Goal: Navigation & Orientation: Find specific page/section

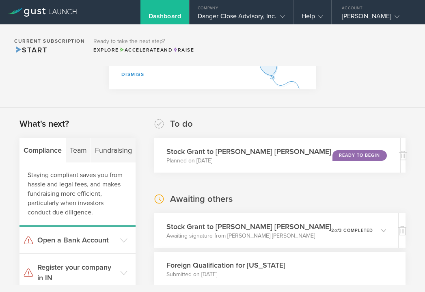
scroll to position [92, 0]
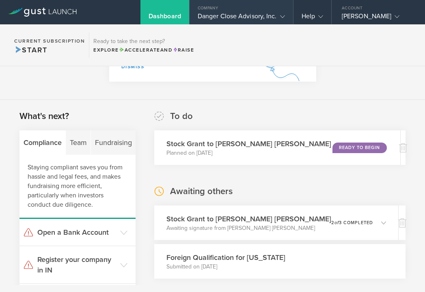
click at [265, 10] on div "Company" at bounding box center [242, 6] width 104 height 12
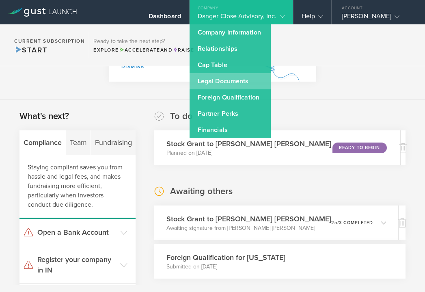
click at [236, 82] on link "Legal Documents" at bounding box center [230, 81] width 81 height 16
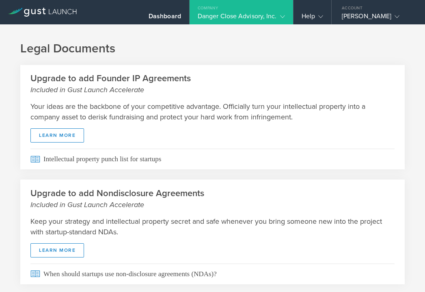
click at [248, 9] on div "Company" at bounding box center [242, 6] width 104 height 12
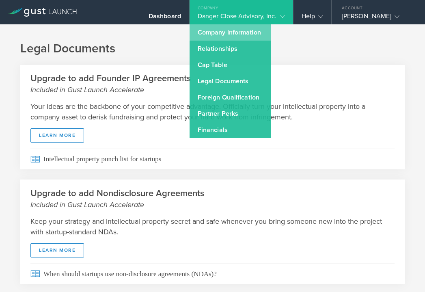
click at [248, 39] on link "Company Information" at bounding box center [230, 32] width 81 height 16
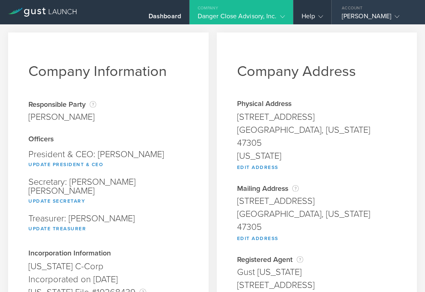
click at [379, 16] on div "[PERSON_NAME]" at bounding box center [376, 18] width 69 height 12
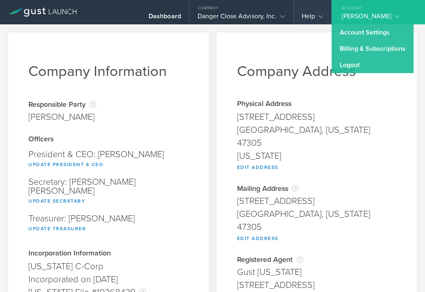
click at [311, 19] on div "Help" at bounding box center [313, 18] width 22 height 12
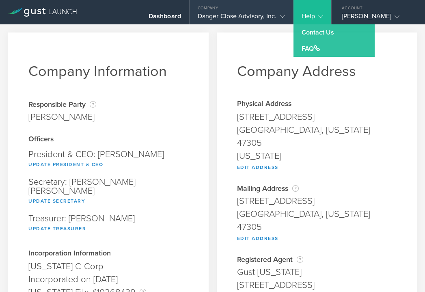
click at [250, 15] on div "Danger Close Advisory, Inc." at bounding box center [241, 18] width 87 height 12
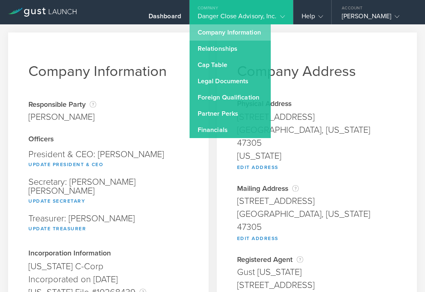
click at [235, 35] on link "Company Information" at bounding box center [230, 32] width 81 height 16
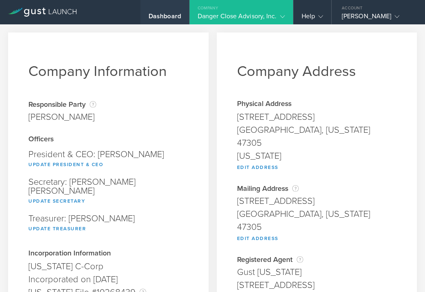
click at [163, 15] on div "Dashboard" at bounding box center [165, 18] width 33 height 12
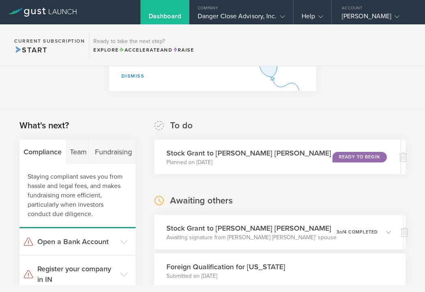
scroll to position [49, 0]
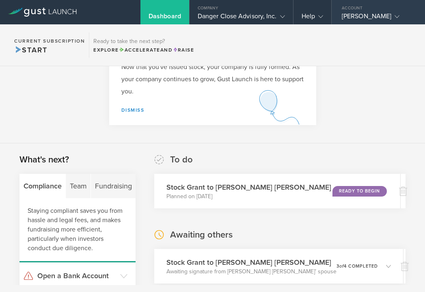
click at [384, 17] on div "[PERSON_NAME]" at bounding box center [376, 18] width 69 height 12
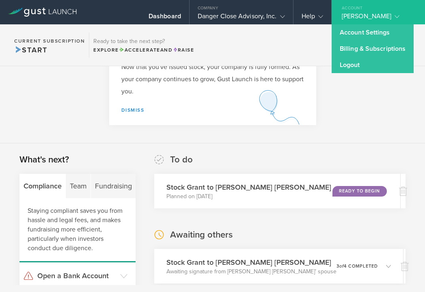
click at [378, 127] on section "Congratulations! Now that you've issued stock, your company is fully formed. As…" at bounding box center [212, 80] width 425 height 126
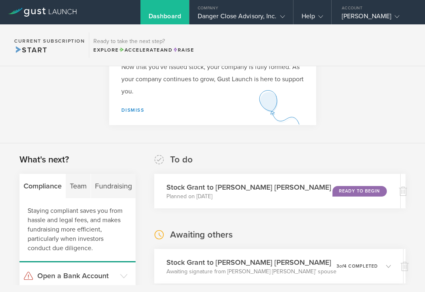
scroll to position [0, 0]
